Goal: Complete application form

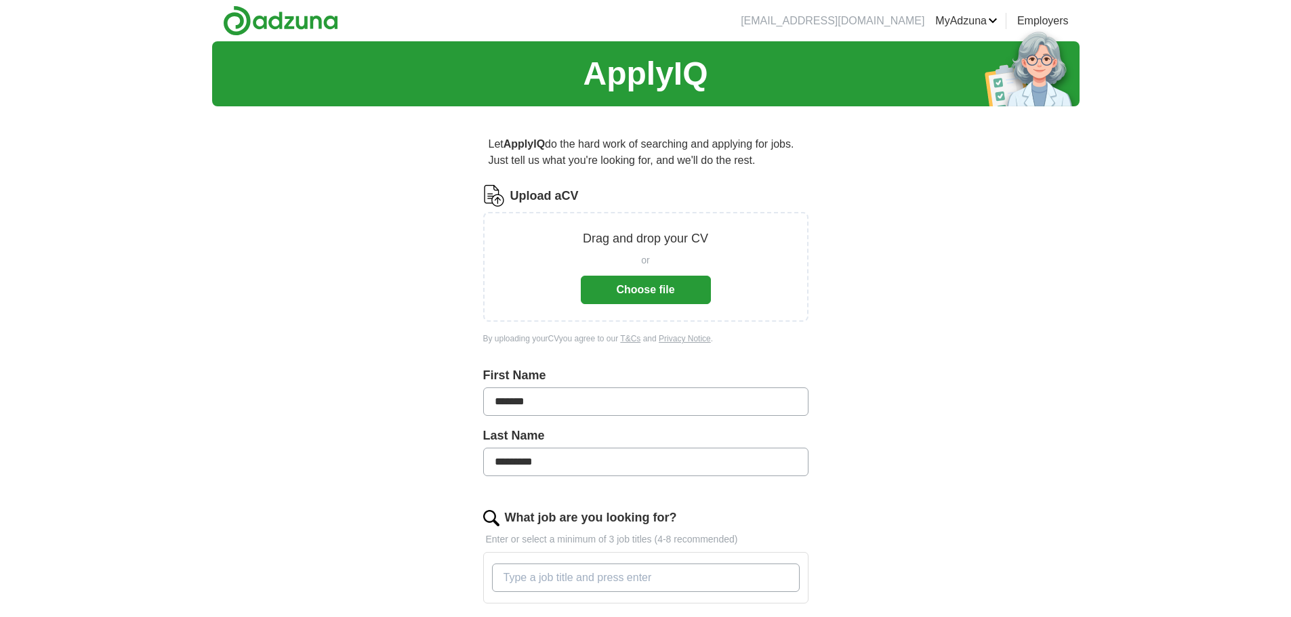
click at [624, 302] on button "Choose file" at bounding box center [646, 290] width 130 height 28
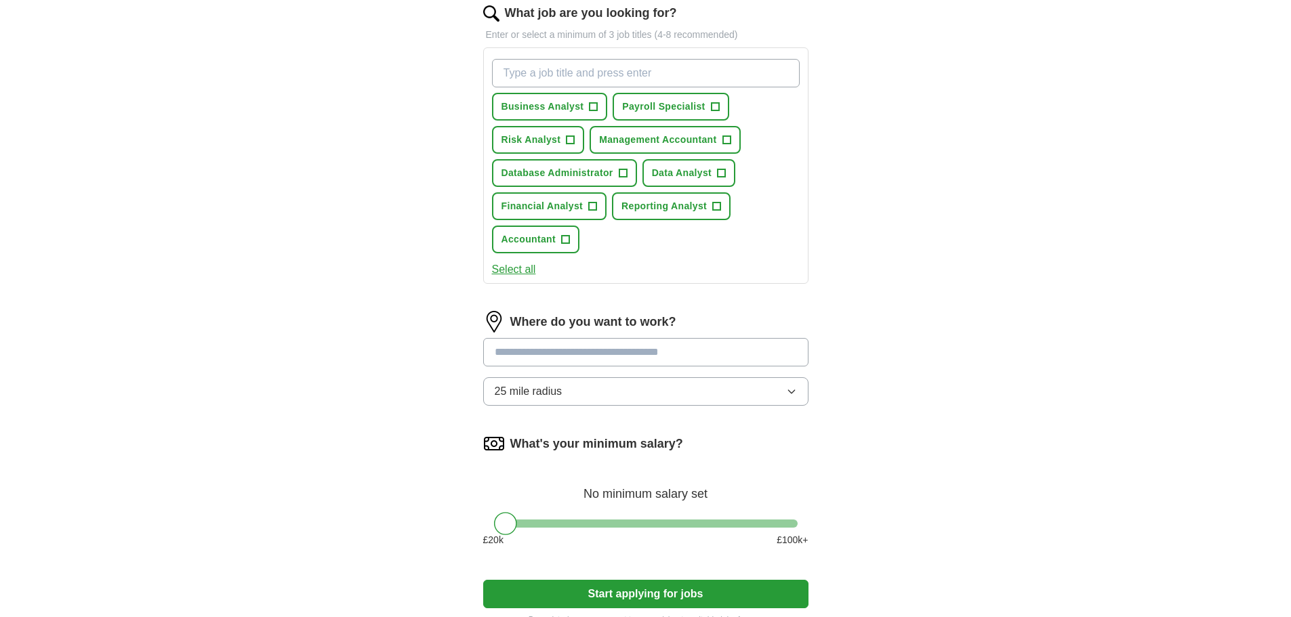
scroll to position [542, 0]
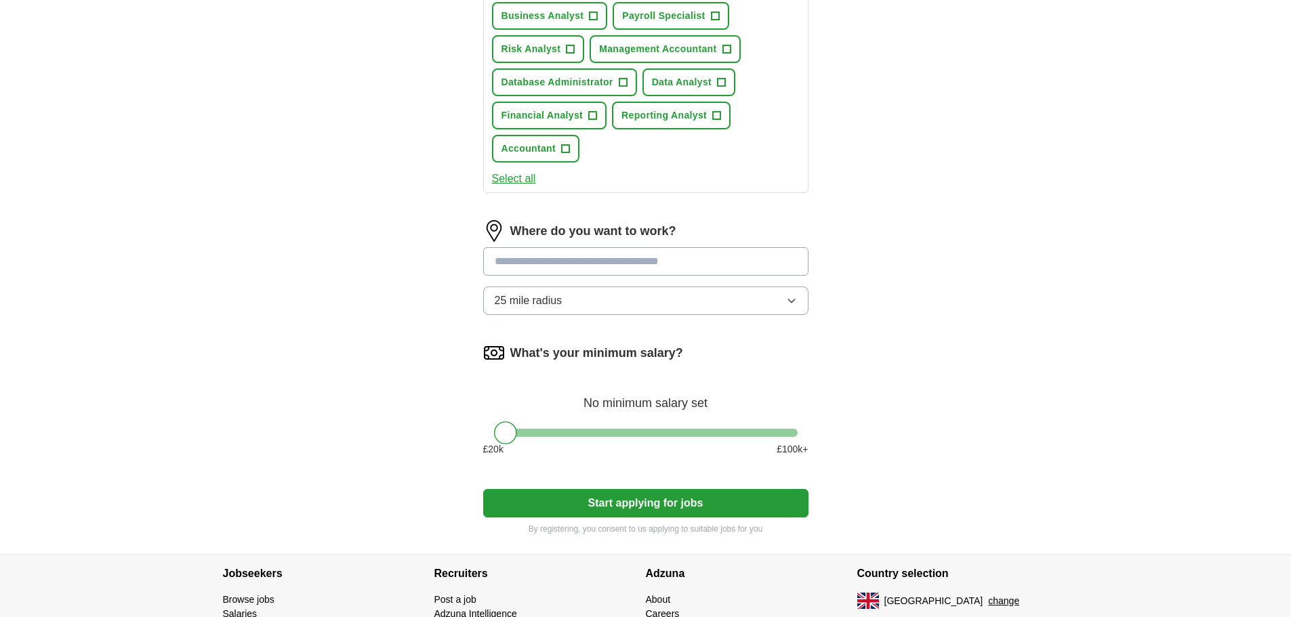
click at [534, 256] on input at bounding box center [645, 261] width 325 height 28
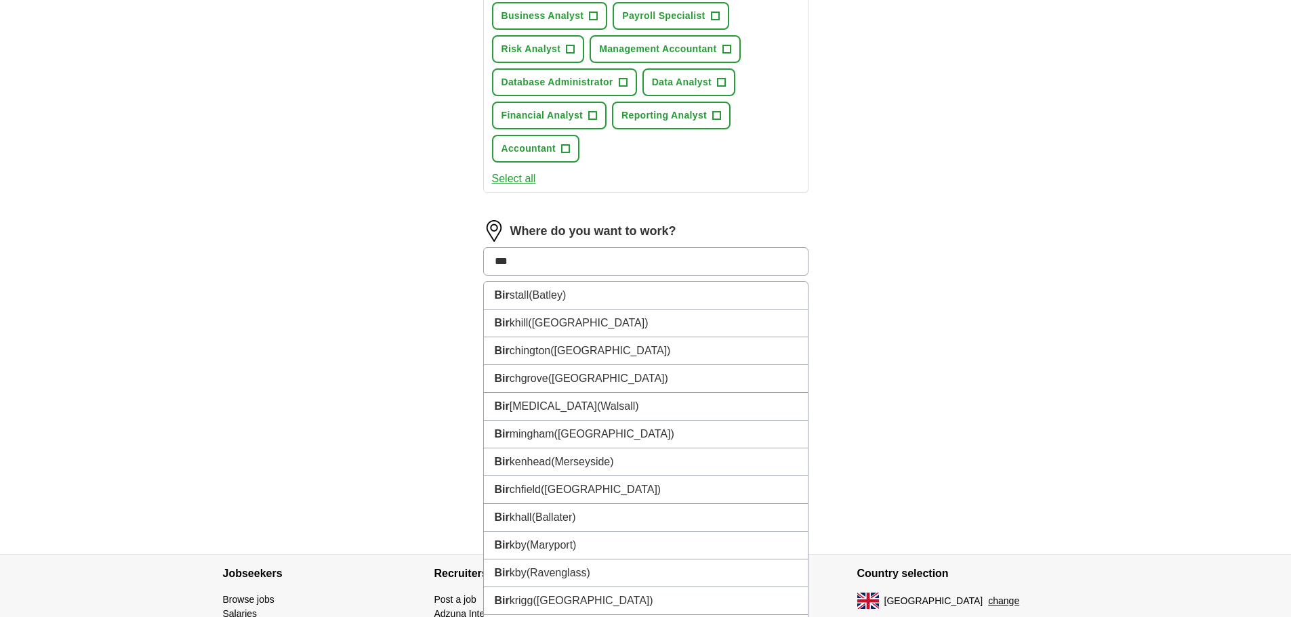
type input "****"
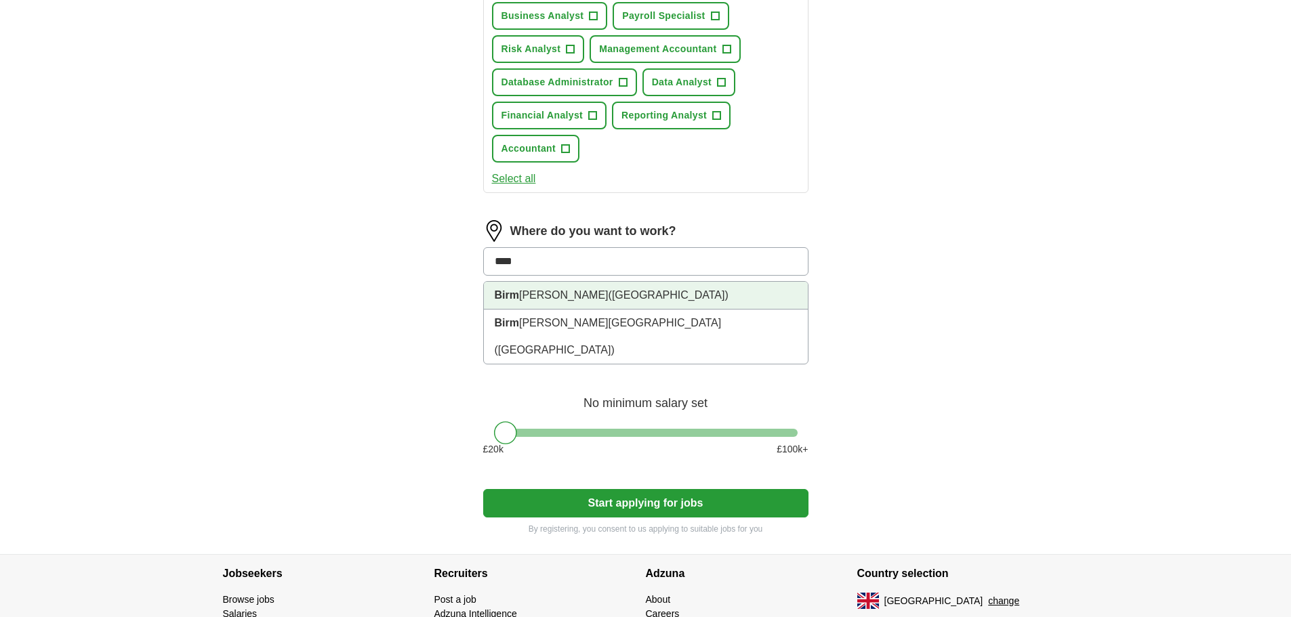
click at [609, 300] on span "([GEOGRAPHIC_DATA])" at bounding box center [669, 295] width 120 height 12
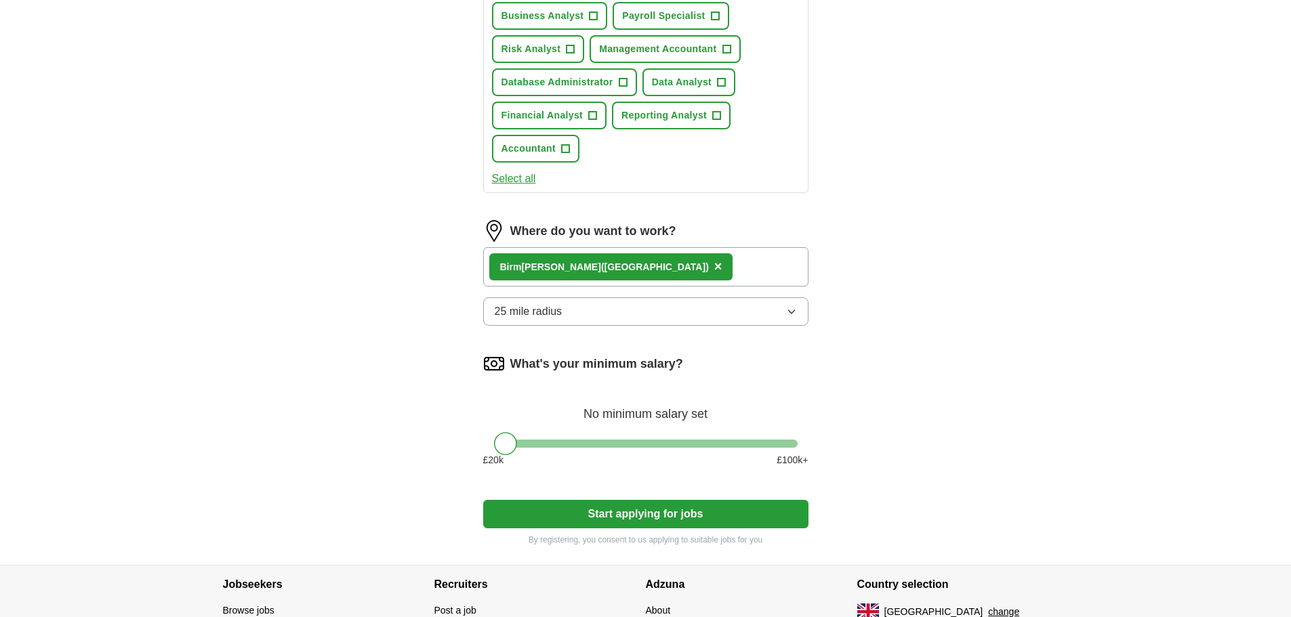
click at [544, 319] on span "25 mile radius" at bounding box center [529, 312] width 68 height 16
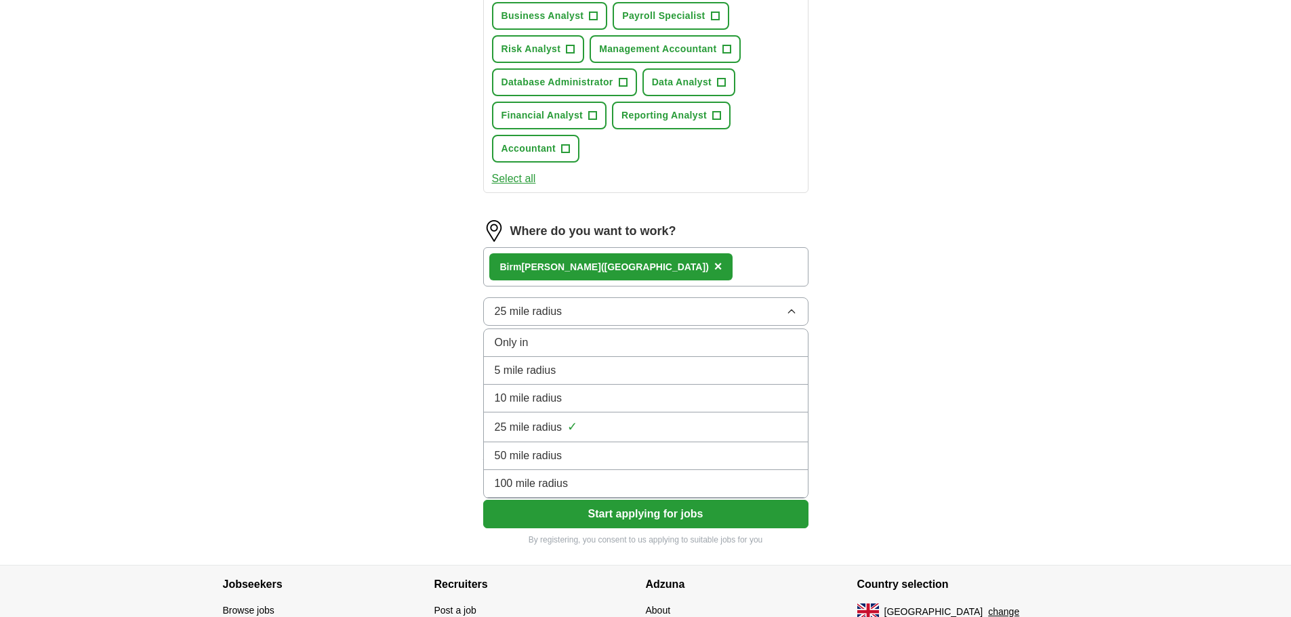
click at [567, 489] on span "100 mile radius" at bounding box center [532, 484] width 74 height 16
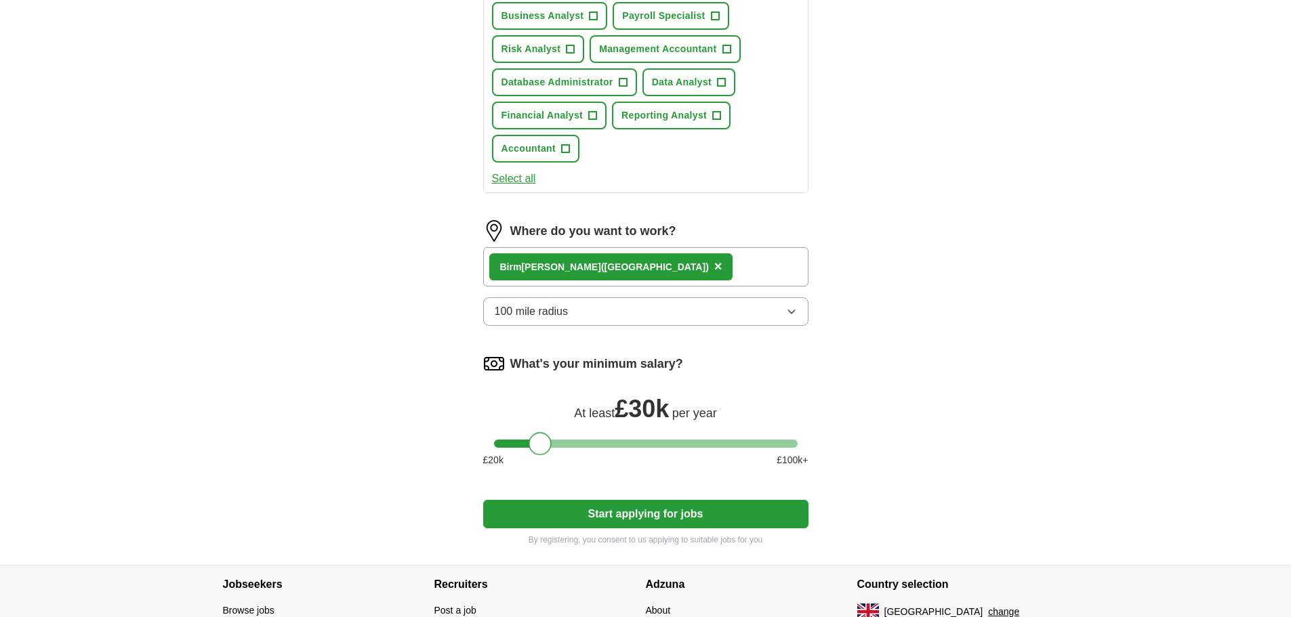
drag, startPoint x: 514, startPoint y: 443, endPoint x: 550, endPoint y: 445, distance: 35.9
click at [550, 445] on div at bounding box center [540, 443] width 23 height 23
click at [596, 508] on button "Start applying for jobs" at bounding box center [645, 514] width 325 height 28
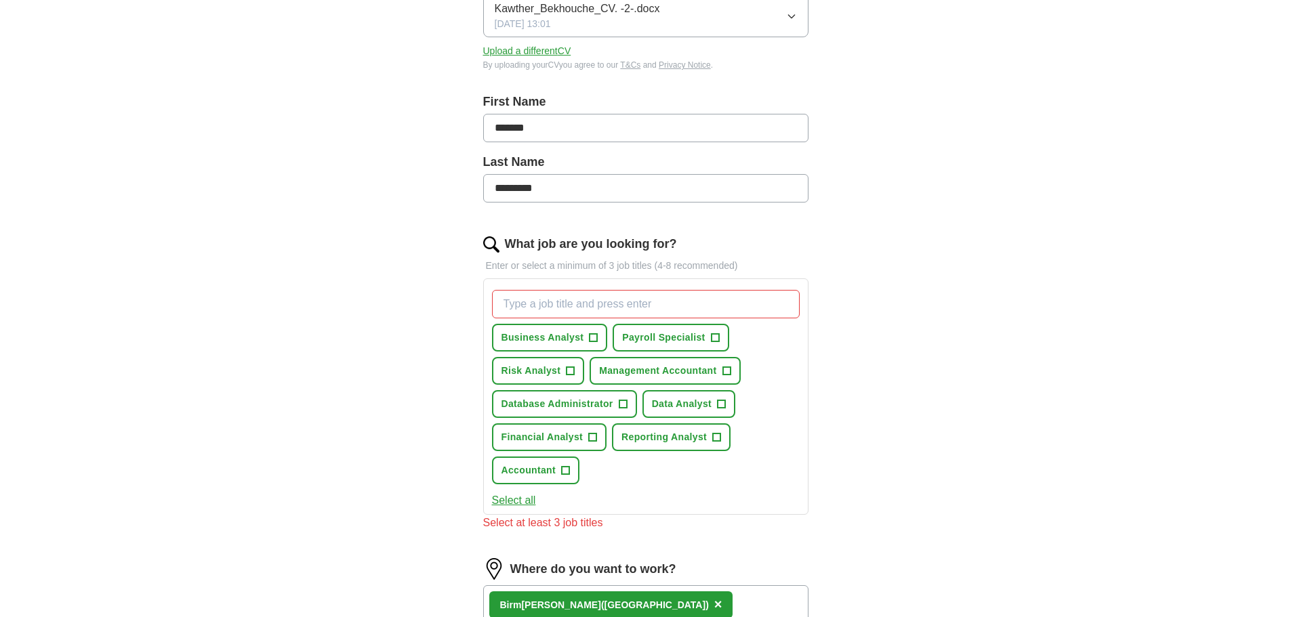
scroll to position [203, 0]
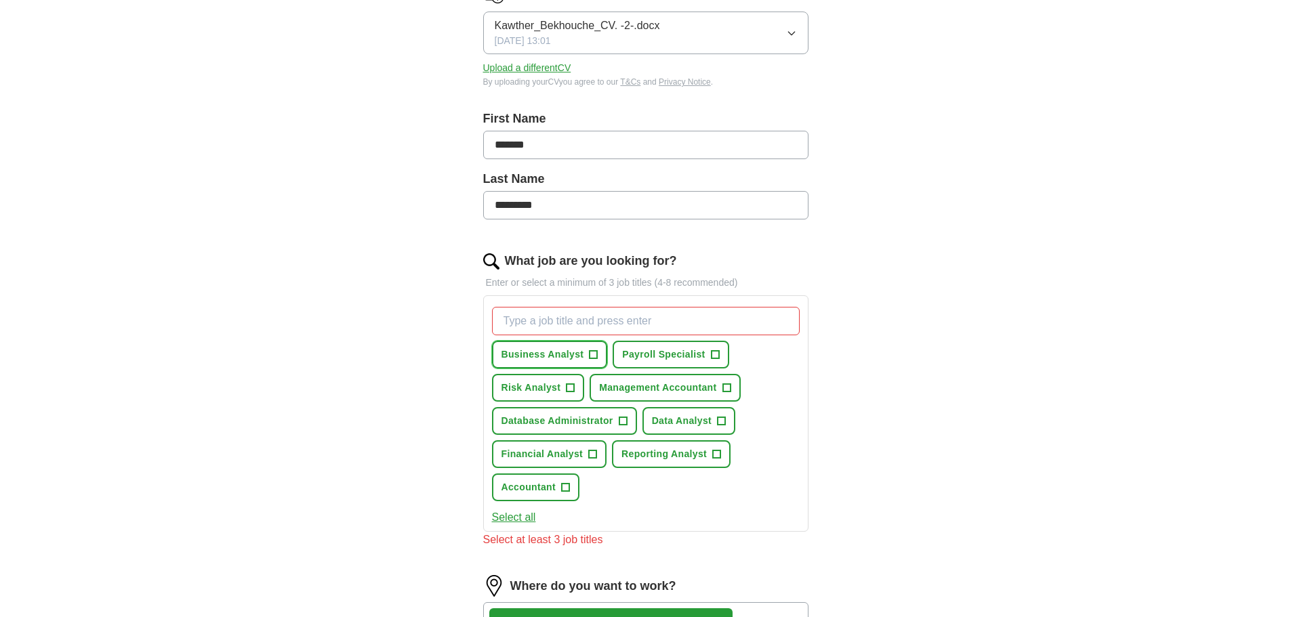
click at [590, 354] on span "+" at bounding box center [594, 355] width 8 height 11
click at [717, 350] on span "+" at bounding box center [715, 355] width 8 height 11
click at [718, 454] on span "+" at bounding box center [717, 454] width 8 height 11
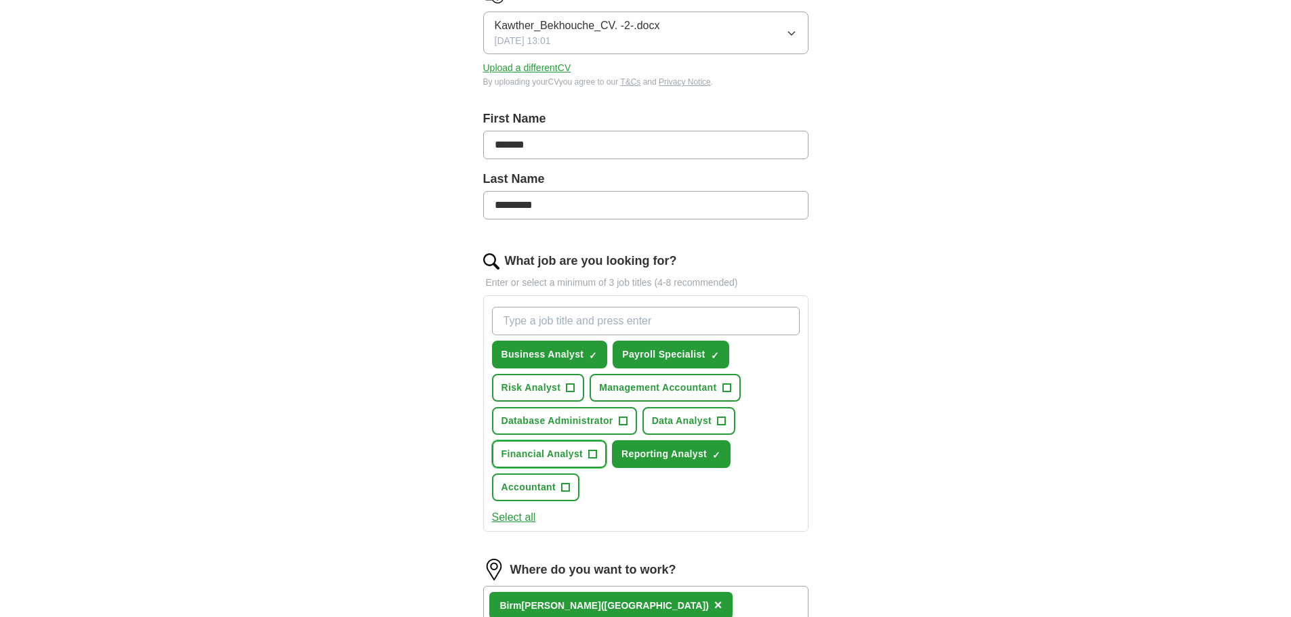
click at [590, 453] on span "+" at bounding box center [593, 454] width 8 height 11
click at [565, 486] on span "+" at bounding box center [565, 488] width 8 height 11
click at [564, 379] on button "Risk Analyst +" at bounding box center [538, 388] width 93 height 28
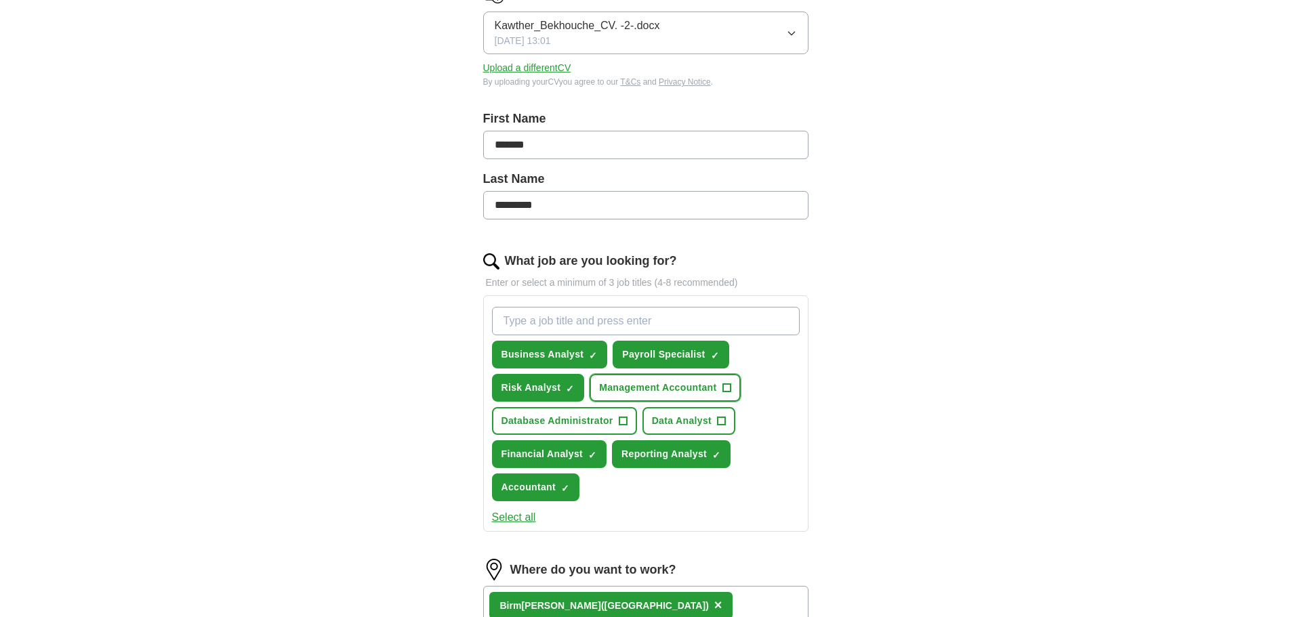
click at [724, 387] on span "+" at bounding box center [726, 388] width 8 height 11
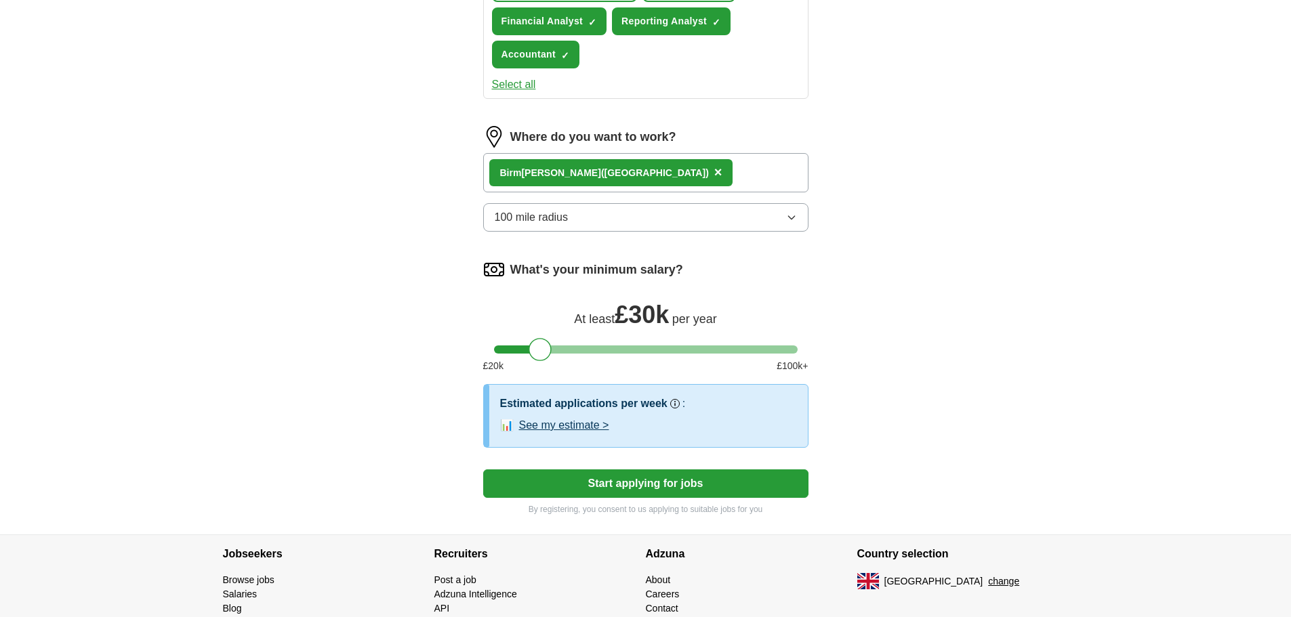
scroll to position [705, 0]
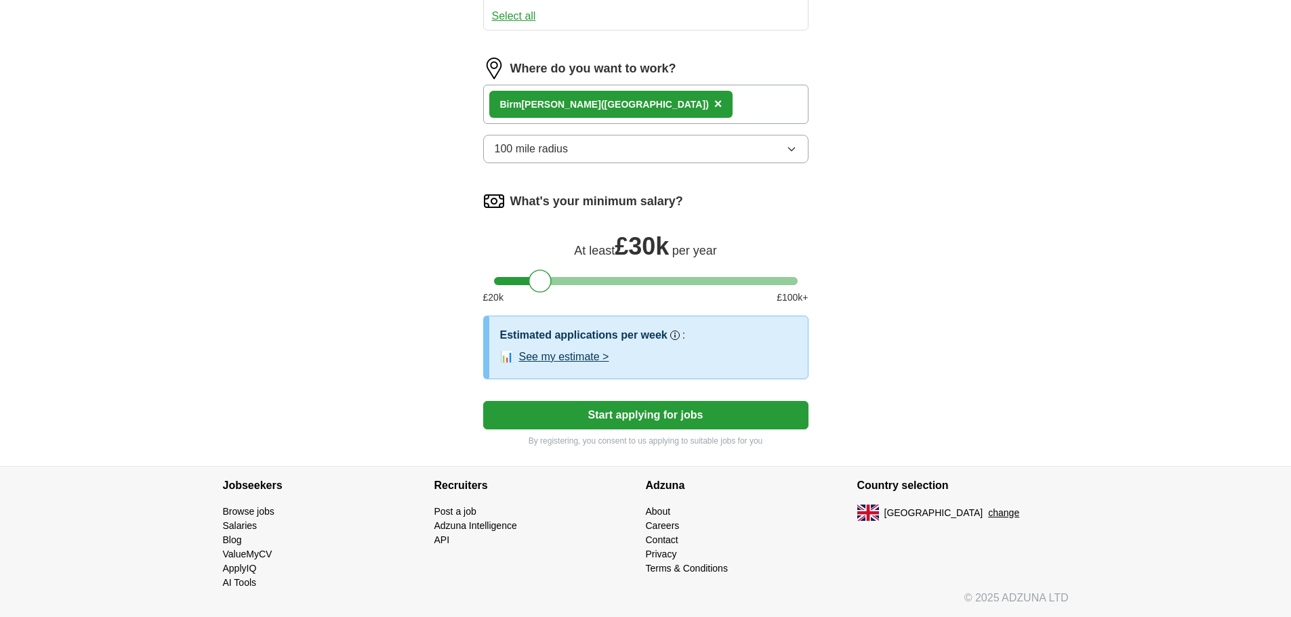
click at [672, 411] on button "Start applying for jobs" at bounding box center [645, 415] width 325 height 28
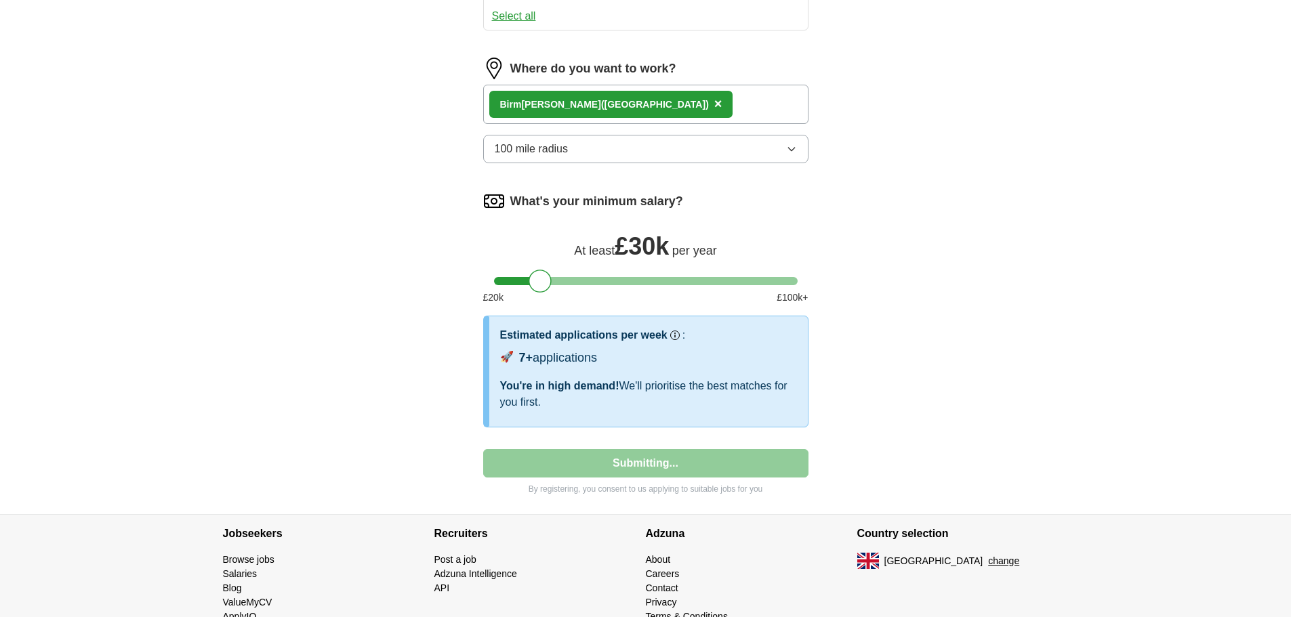
select select "**"
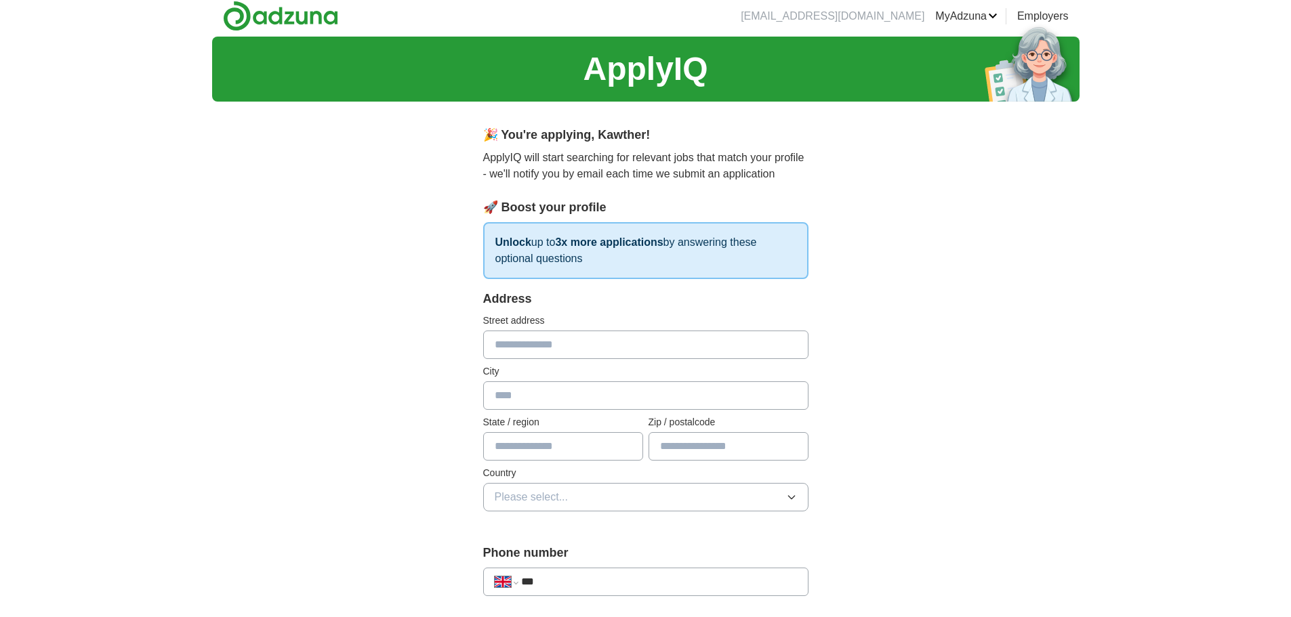
scroll to position [0, 0]
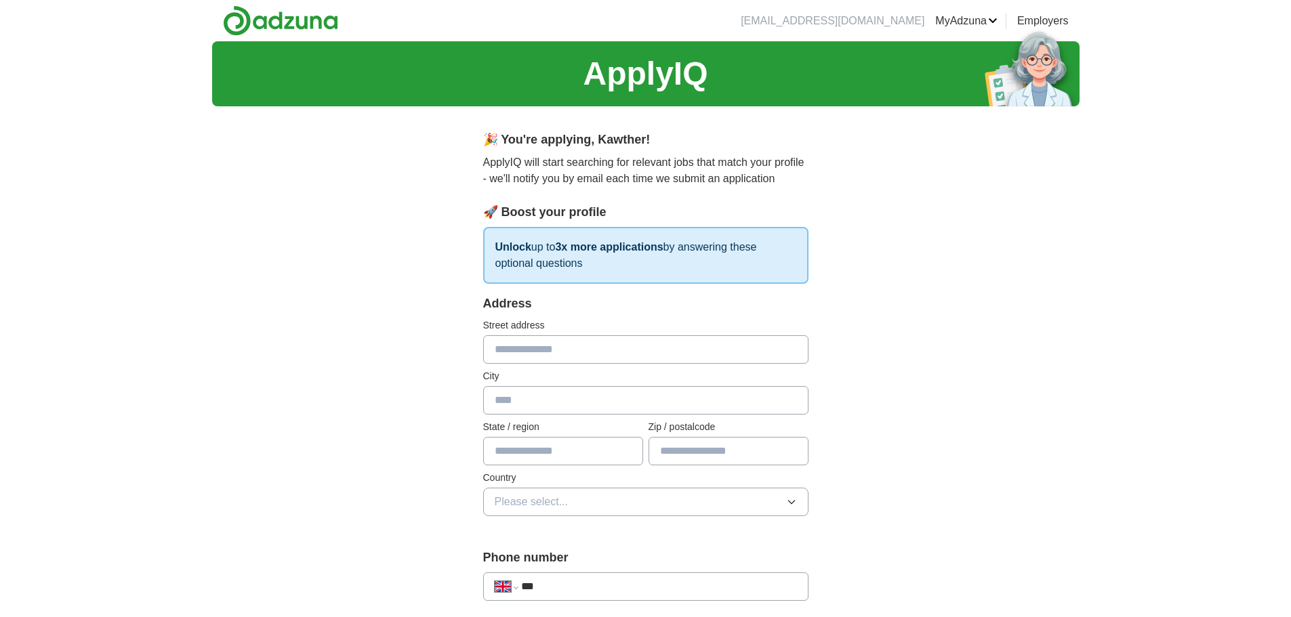
click at [558, 356] on input "text" at bounding box center [645, 349] width 325 height 28
type input "**********"
type input "*******"
type input "**********"
type input "******"
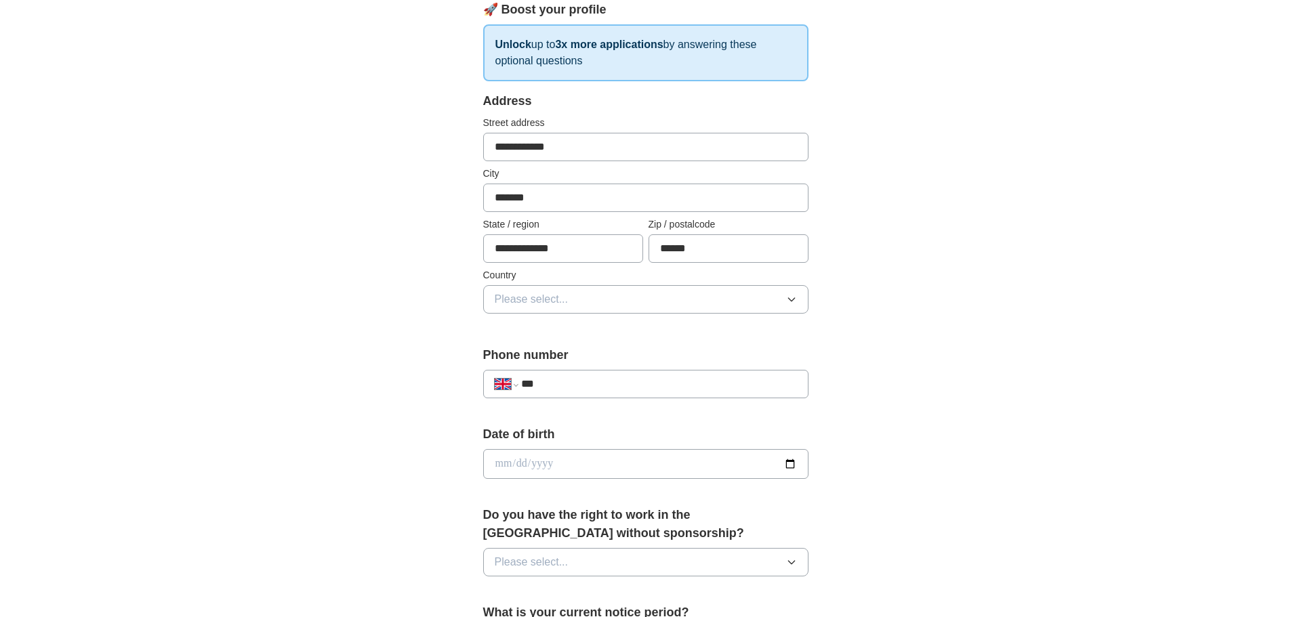
scroll to position [203, 0]
click at [552, 302] on span "Please select..." at bounding box center [532, 299] width 74 height 16
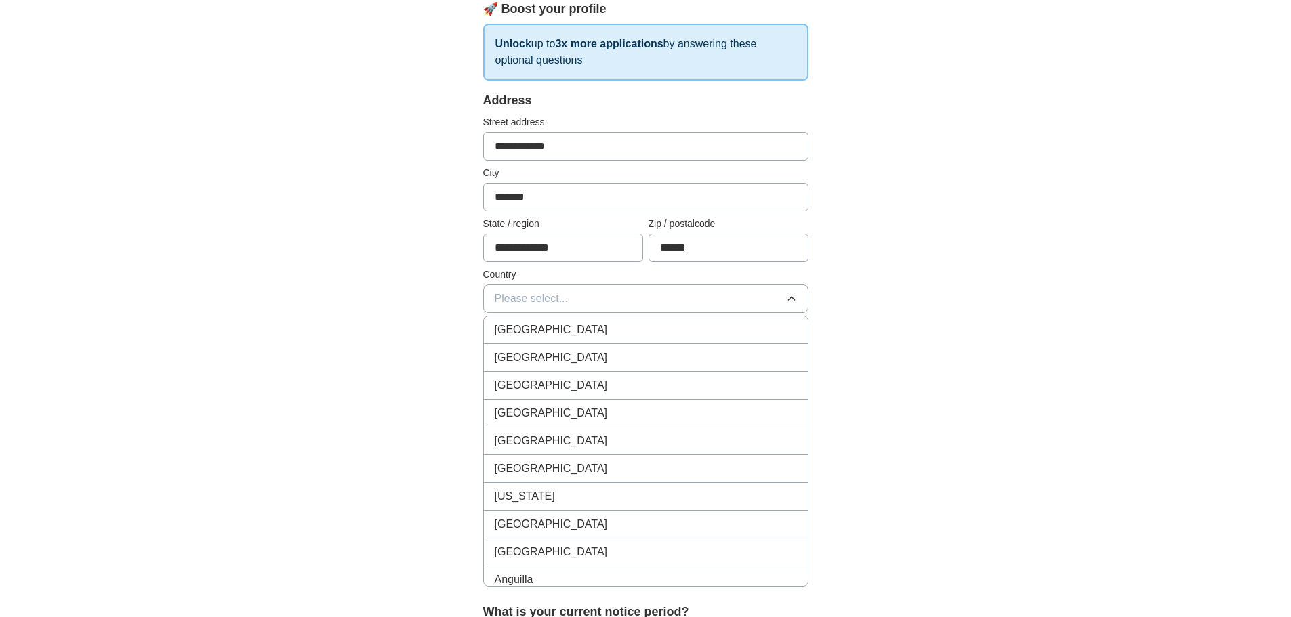
click at [543, 332] on span "[GEOGRAPHIC_DATA]" at bounding box center [551, 330] width 113 height 16
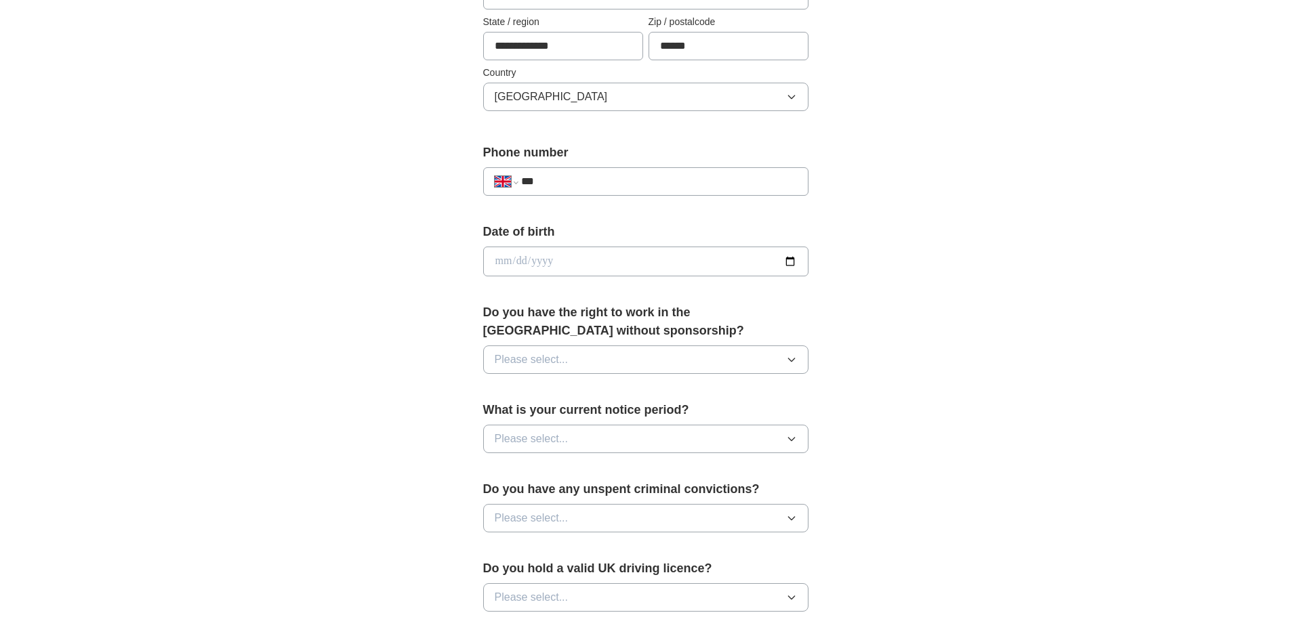
scroll to position [407, 0]
click at [563, 182] on input "***" at bounding box center [658, 180] width 275 height 16
type input "**********"
click at [787, 263] on input "date" at bounding box center [645, 260] width 325 height 30
type input "**********"
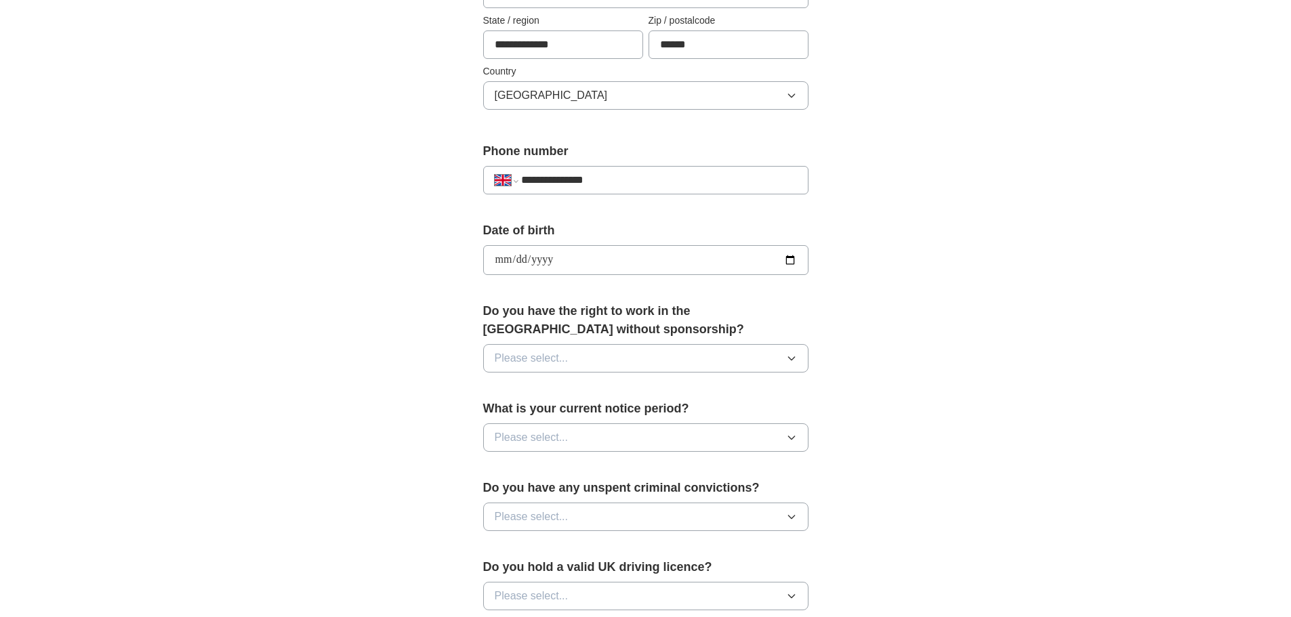
click at [530, 363] on span "Please select..." at bounding box center [532, 358] width 74 height 16
click at [536, 394] on div "Yes" at bounding box center [646, 390] width 302 height 16
click at [546, 436] on span "Please select..." at bounding box center [532, 438] width 74 height 16
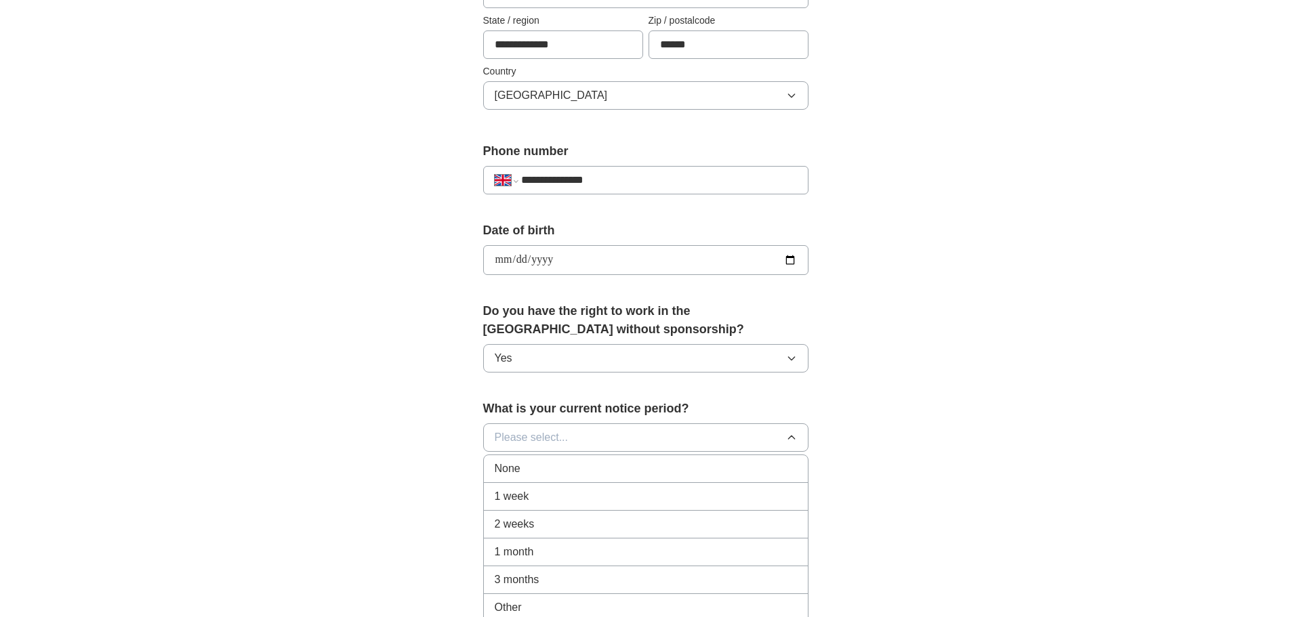
click at [546, 504] on div "1 week" at bounding box center [646, 497] width 302 height 16
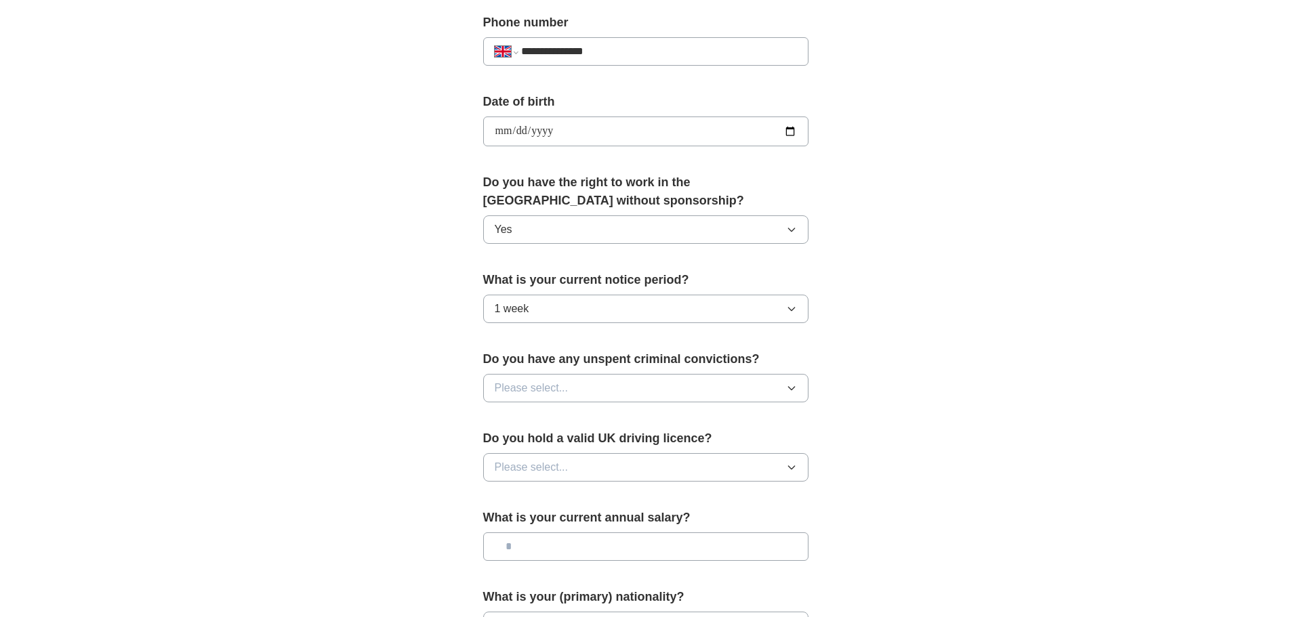
scroll to position [542, 0]
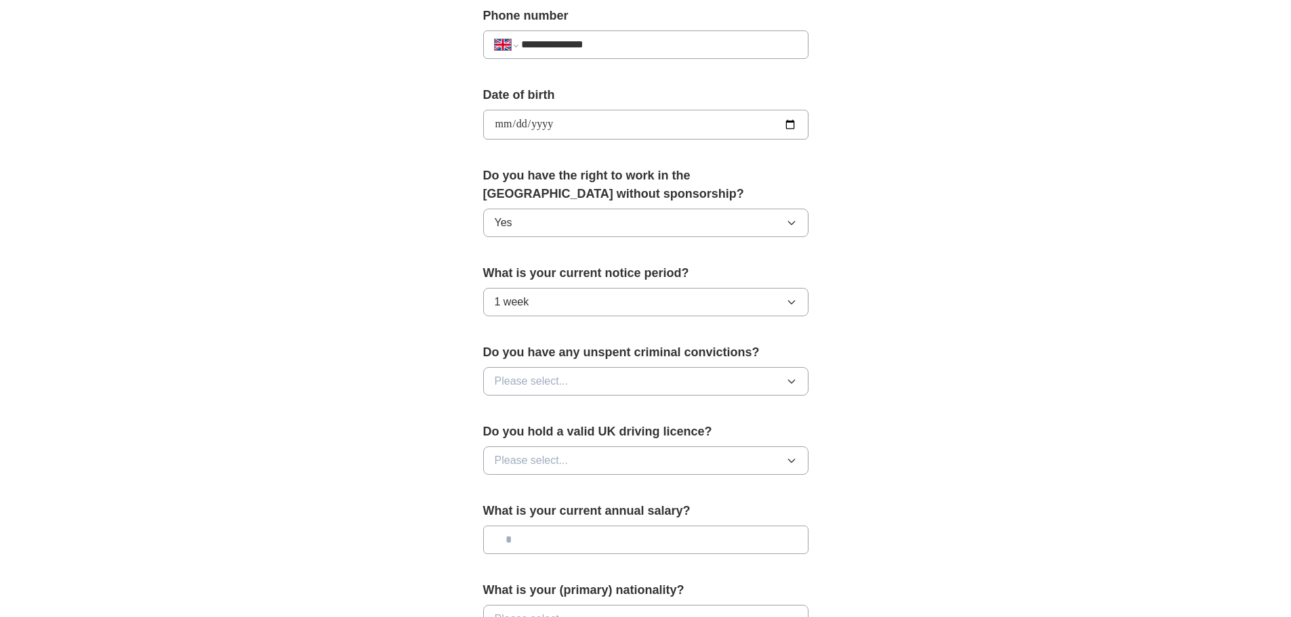
click at [559, 385] on span "Please select..." at bounding box center [532, 381] width 74 height 16
click at [557, 437] on div "No" at bounding box center [646, 440] width 302 height 16
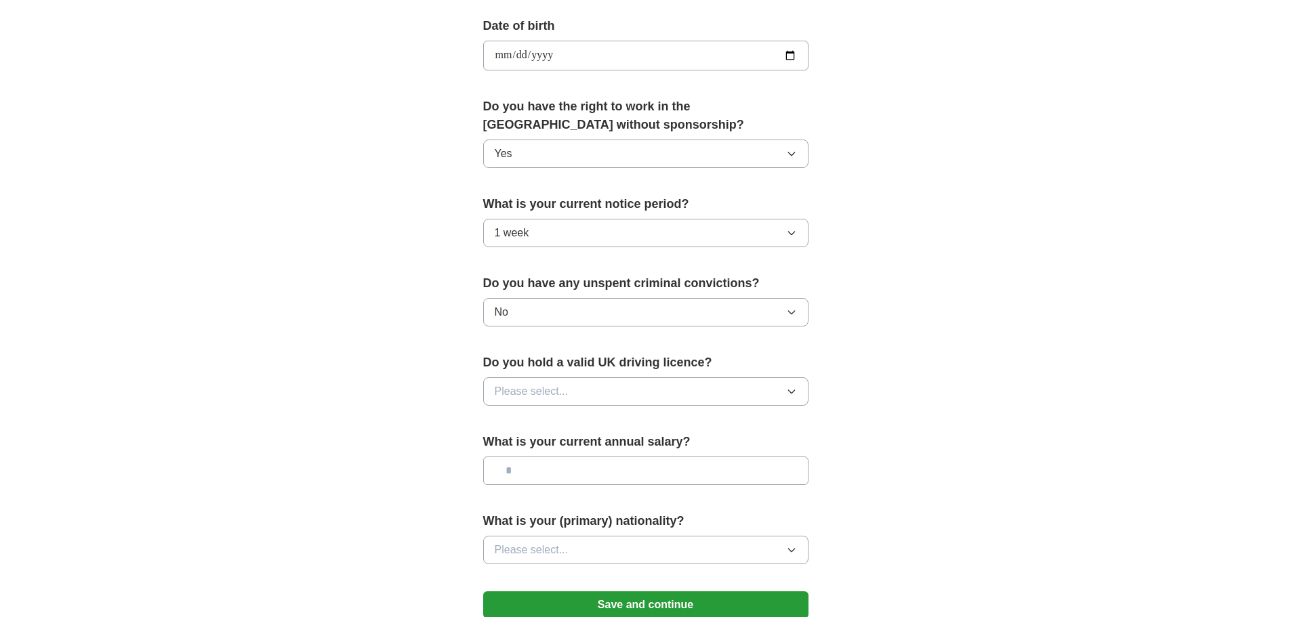
scroll to position [678, 0]
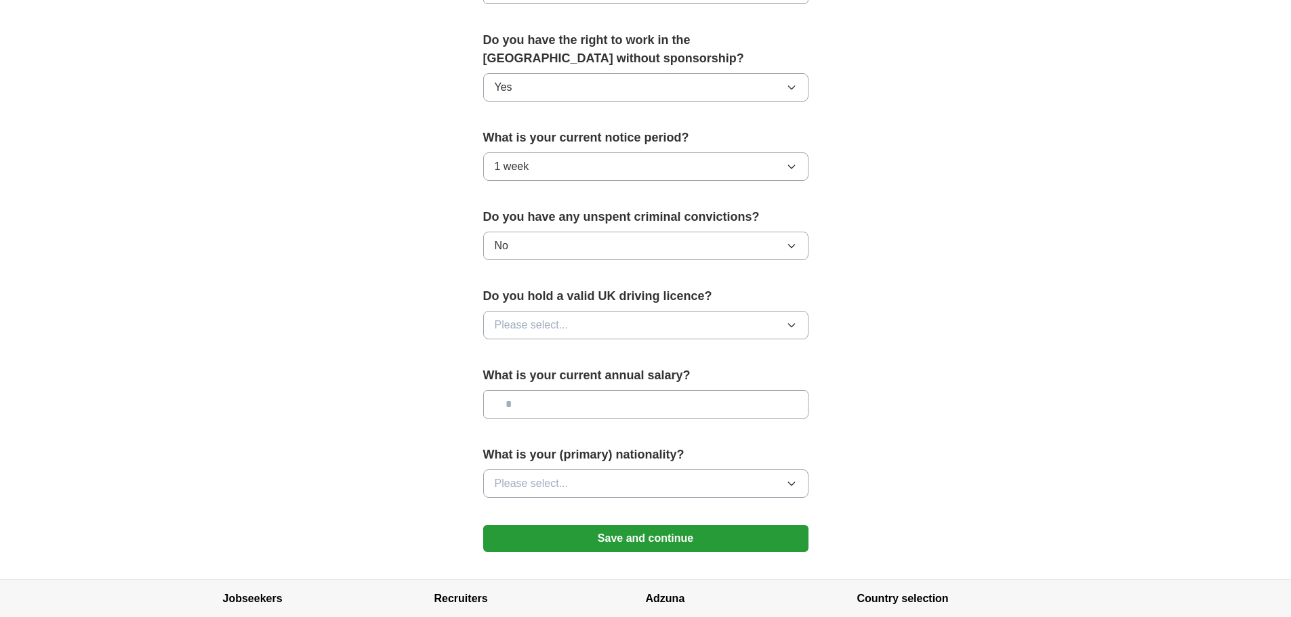
click at [545, 333] on span "Please select..." at bounding box center [532, 325] width 74 height 16
click at [544, 359] on div "Yes" at bounding box center [646, 356] width 302 height 16
click at [544, 403] on input "text" at bounding box center [645, 404] width 325 height 28
type input "*******"
click at [570, 487] on button "Please select..." at bounding box center [645, 484] width 325 height 28
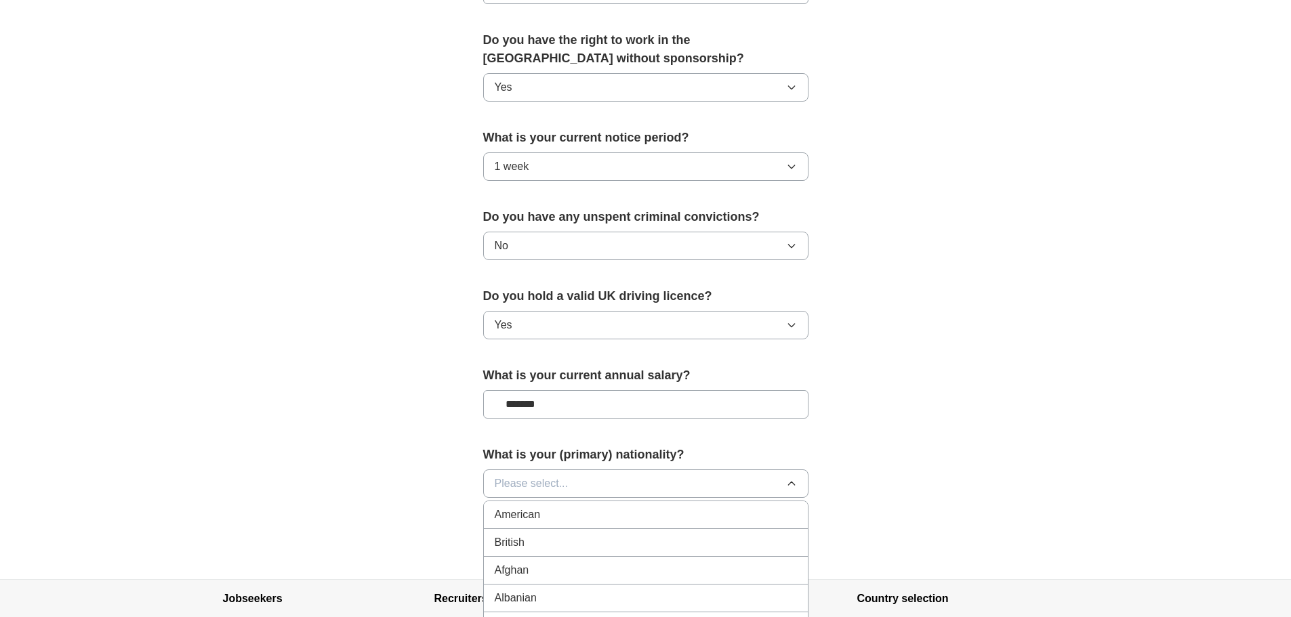
scroll to position [68, 0]
click at [550, 558] on div "Algerian" at bounding box center [646, 558] width 302 height 16
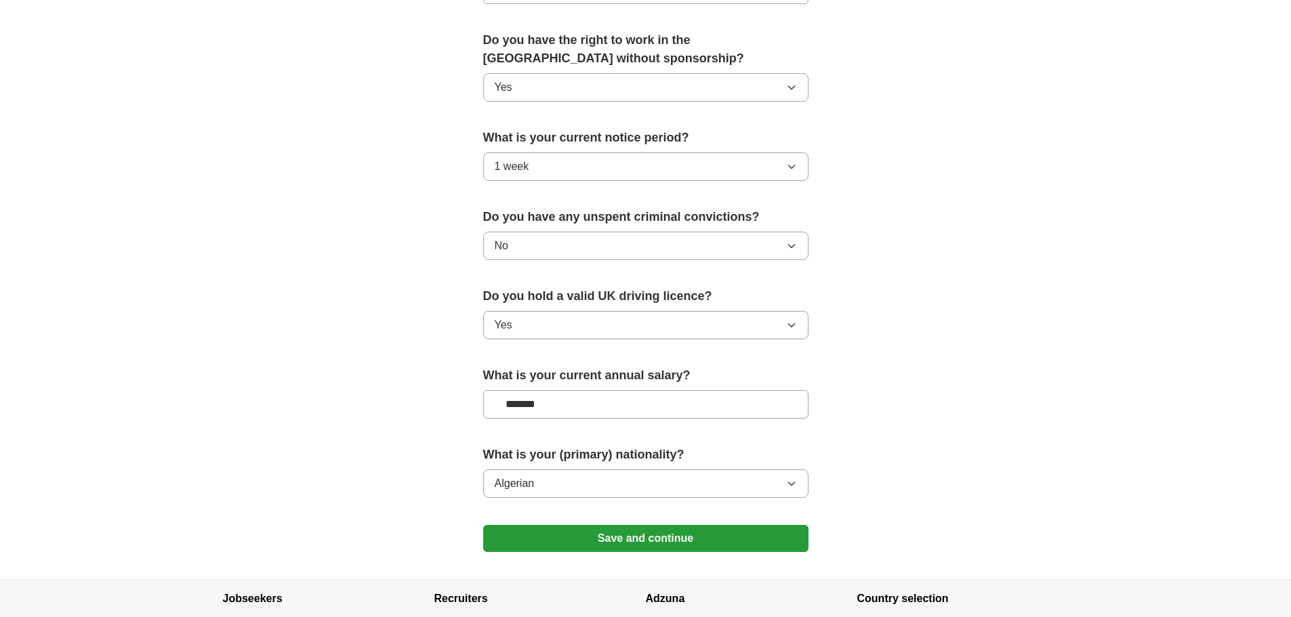
click at [600, 539] on button "Save and continue" at bounding box center [645, 538] width 325 height 27
